Goal: Task Accomplishment & Management: Manage account settings

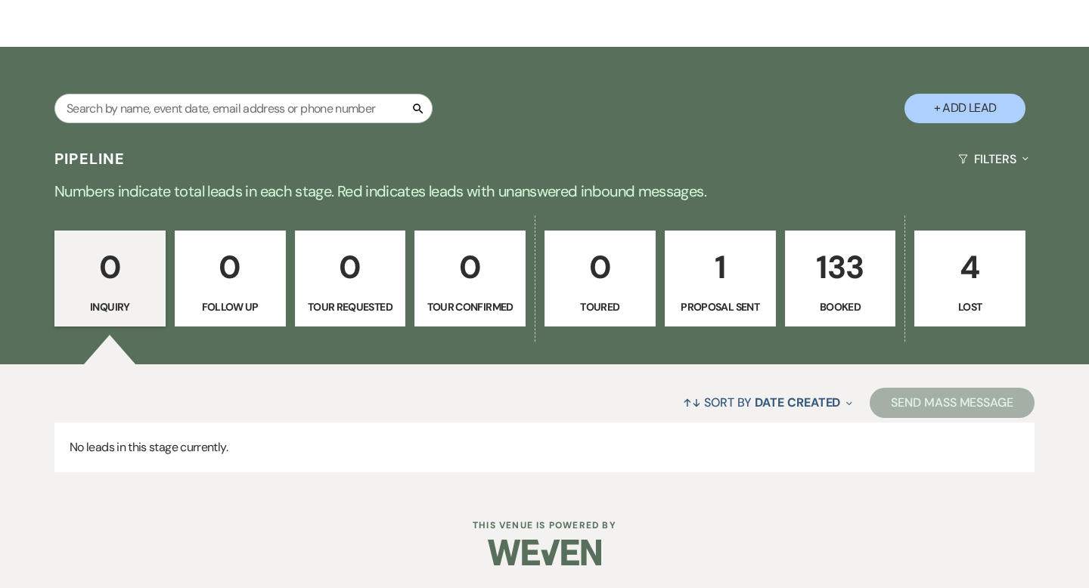
click at [869, 268] on p "133" at bounding box center [839, 267] width 91 height 51
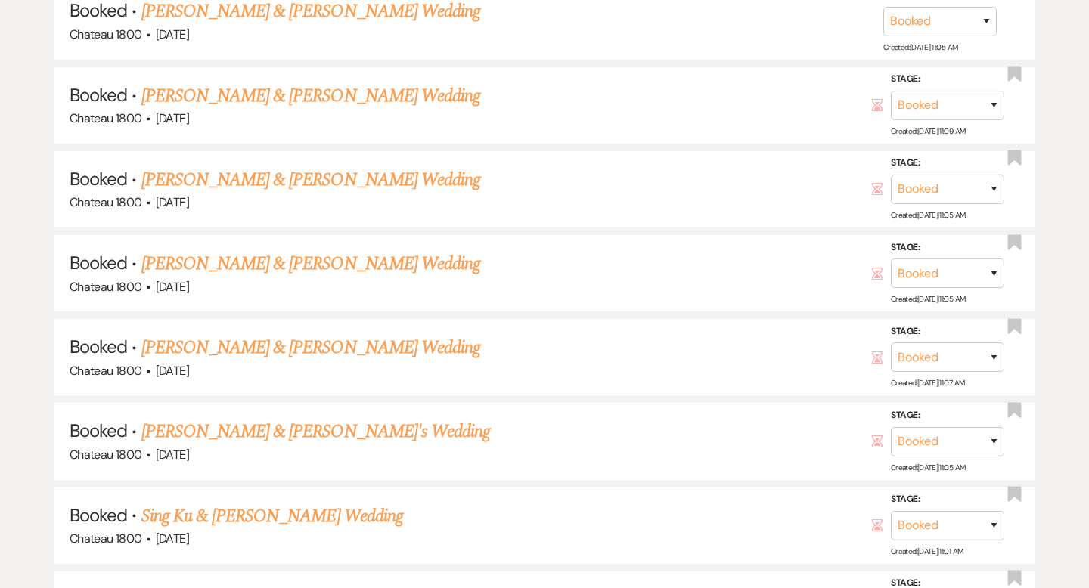
scroll to position [3500, 0]
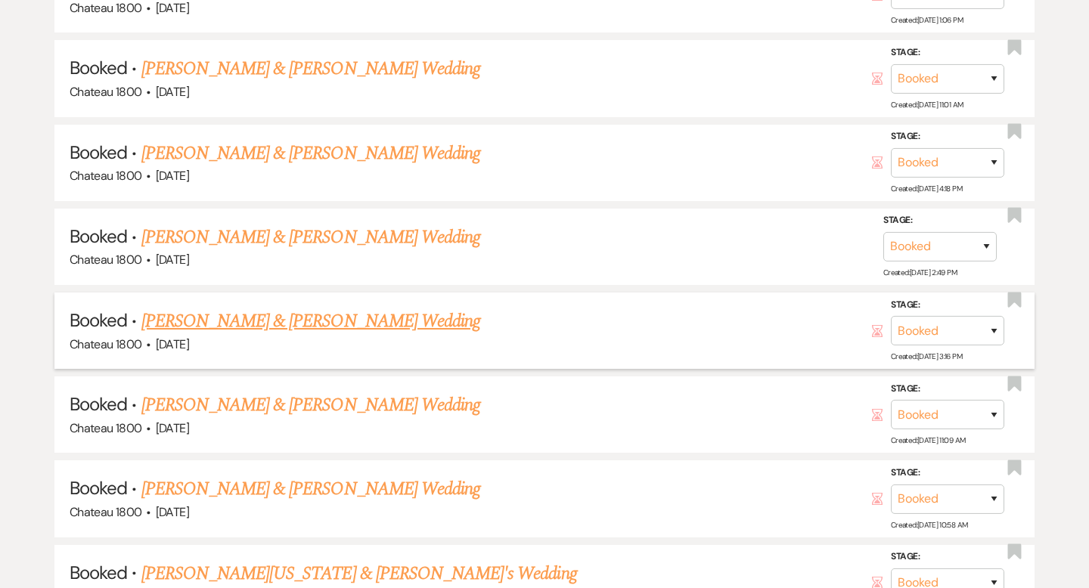
click at [255, 308] on link "[PERSON_NAME] & [PERSON_NAME] Wedding" at bounding box center [310, 321] width 339 height 27
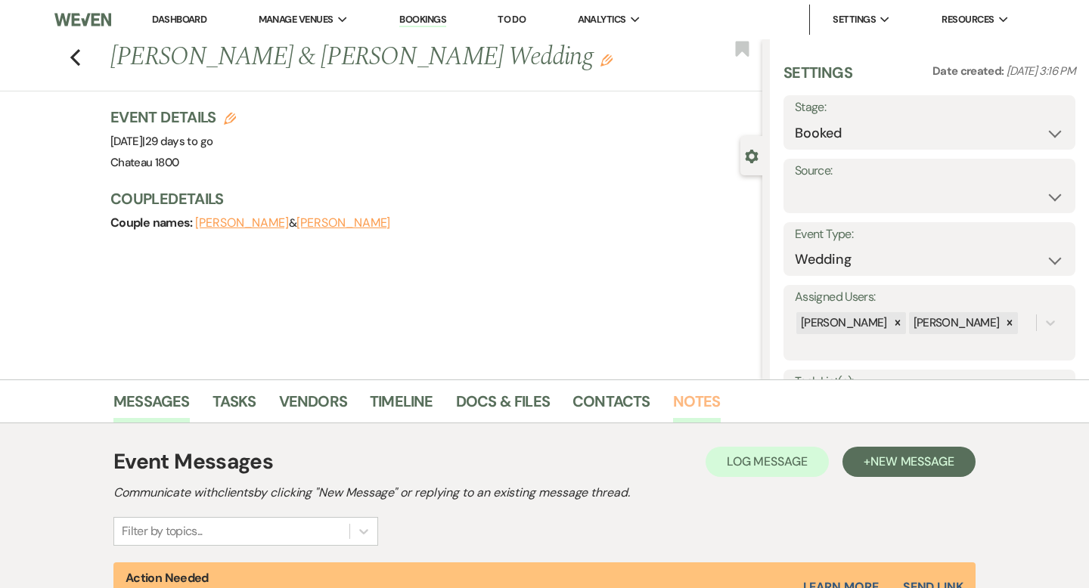
click at [681, 403] on link "Notes" at bounding box center [697, 405] width 48 height 33
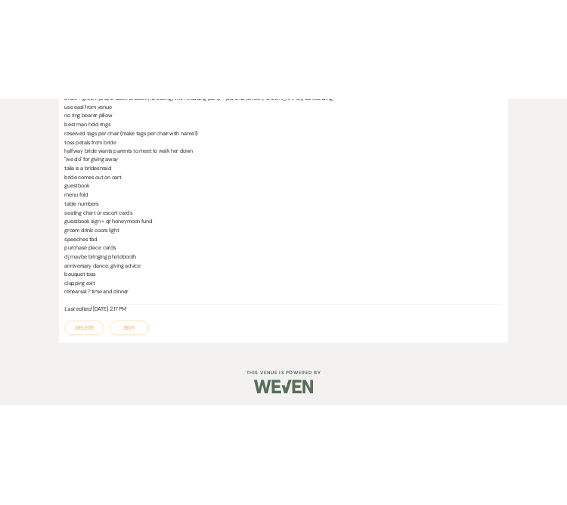
scroll to position [621, 0]
